Goal: Task Accomplishment & Management: Use online tool/utility

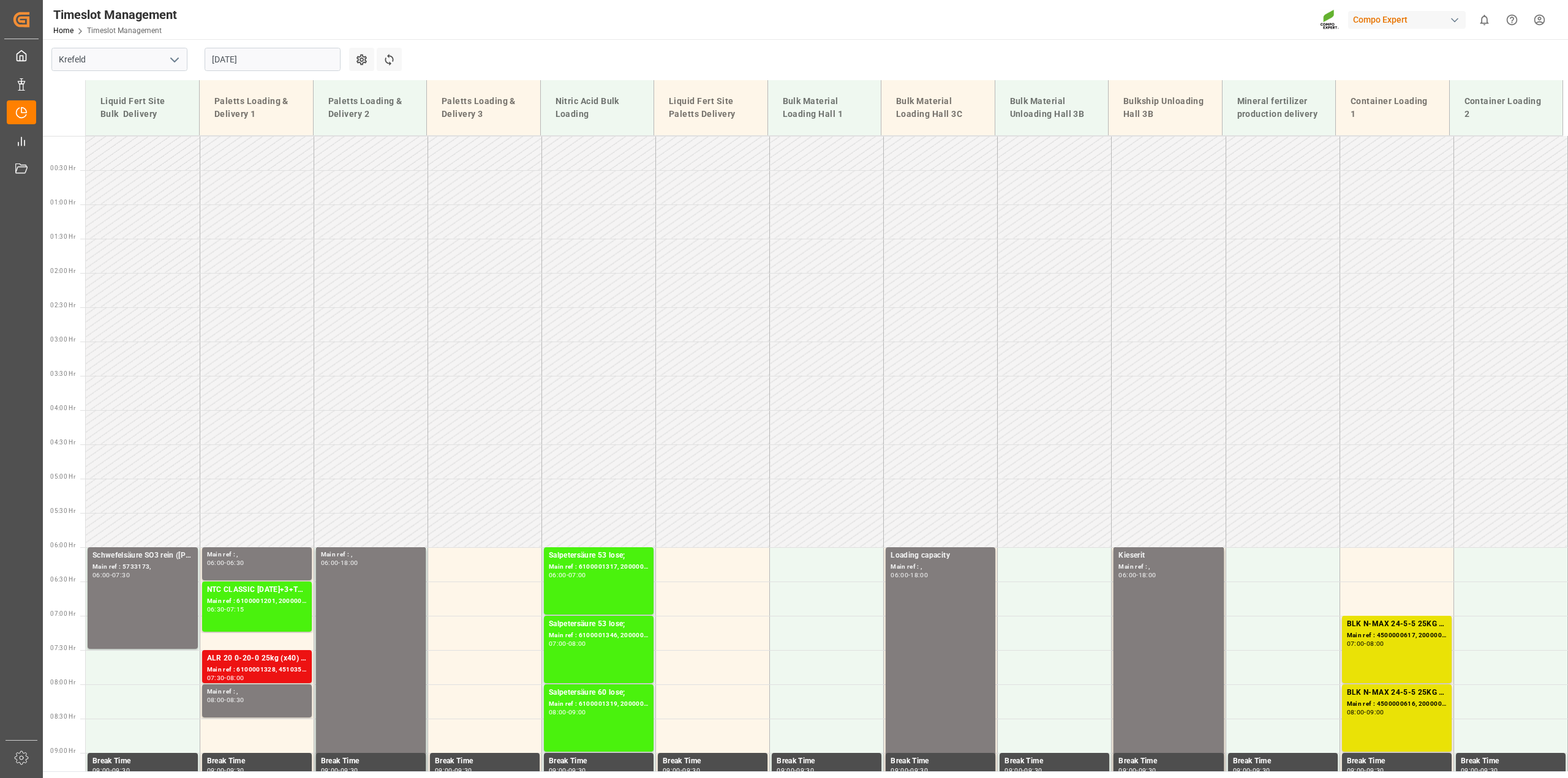
scroll to position [255, 0]
